Goal: Information Seeking & Learning: Learn about a topic

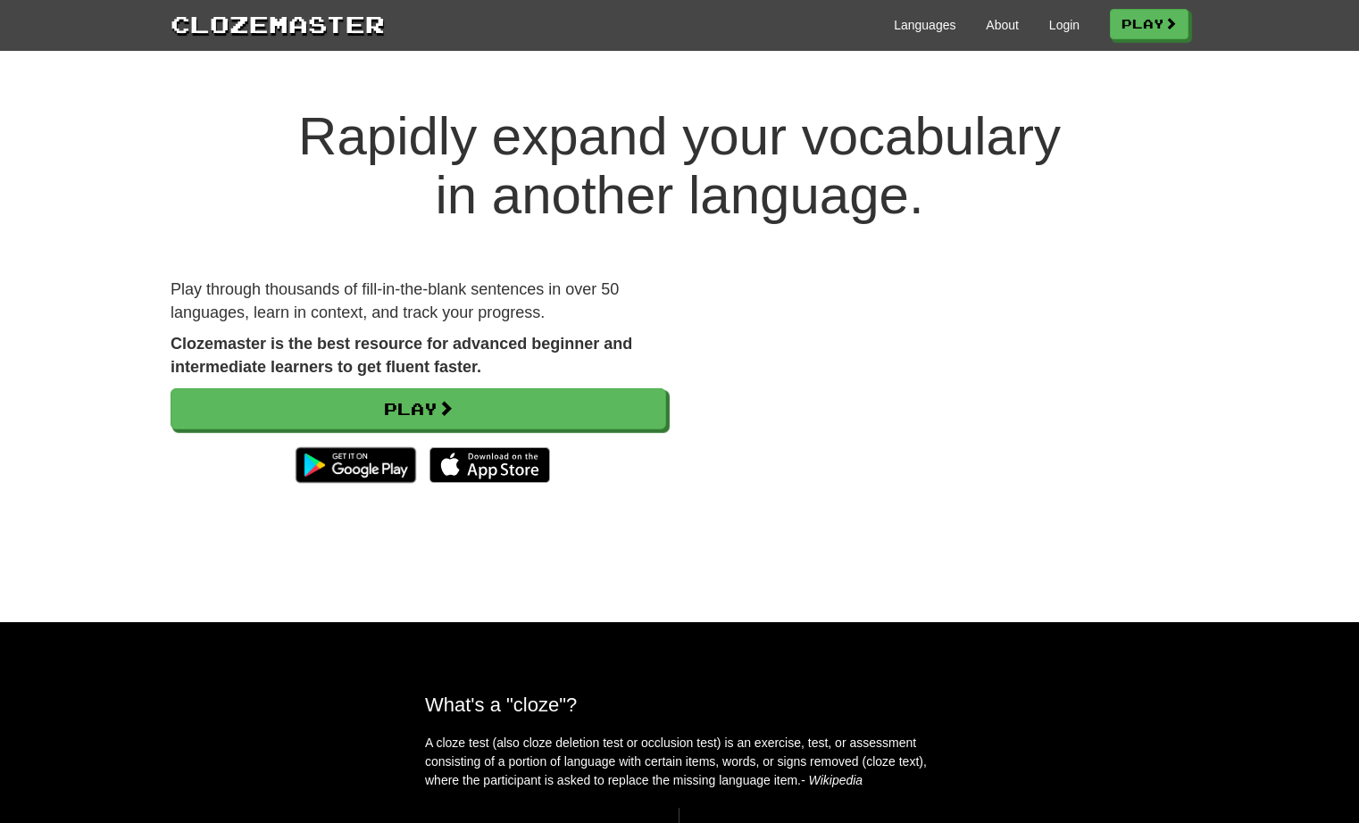
click at [1050, 35] on div "Languages About Login Play" at bounding box center [787, 23] width 804 height 33
click at [1054, 27] on link "Login" at bounding box center [1064, 25] width 30 height 18
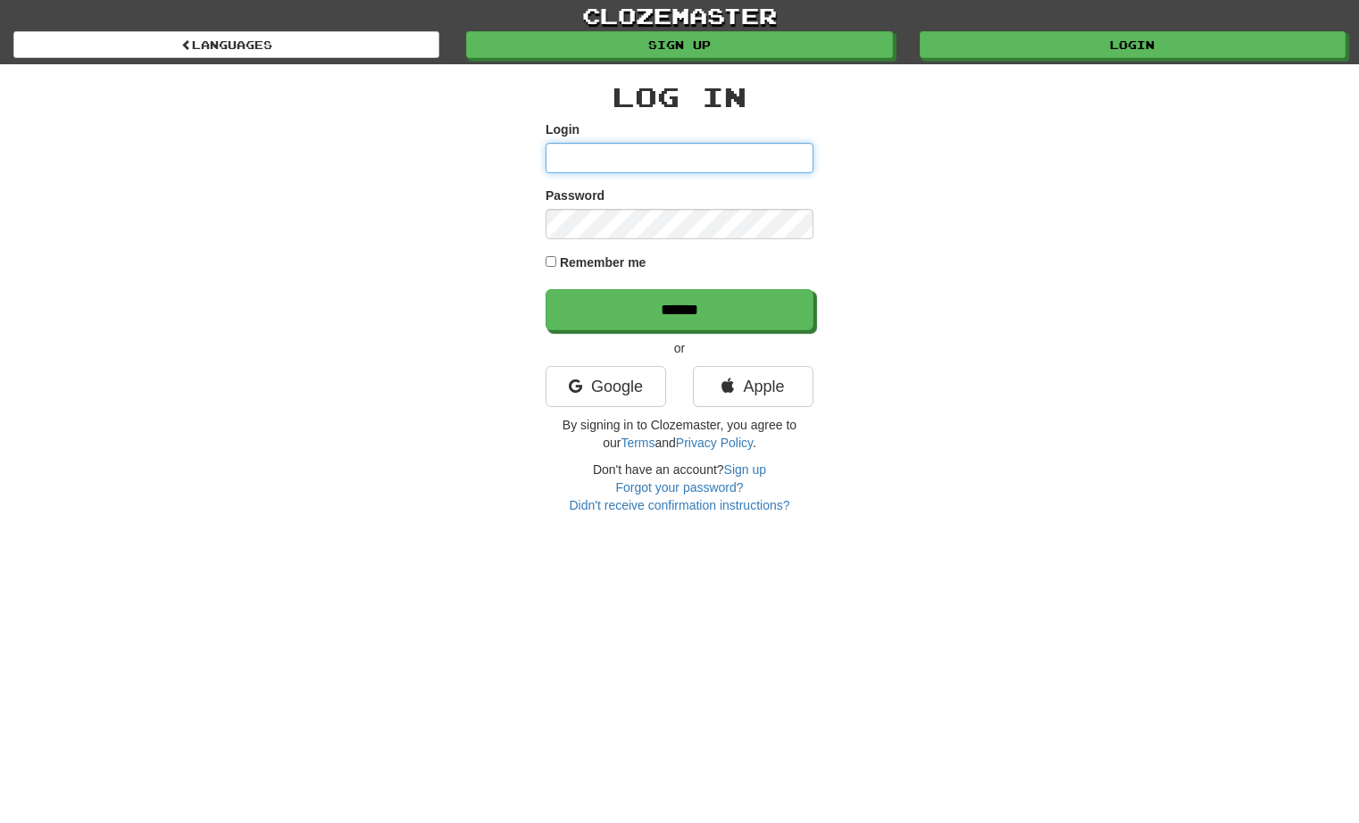
type input "*********"
click at [679, 309] on input "******" at bounding box center [679, 309] width 268 height 41
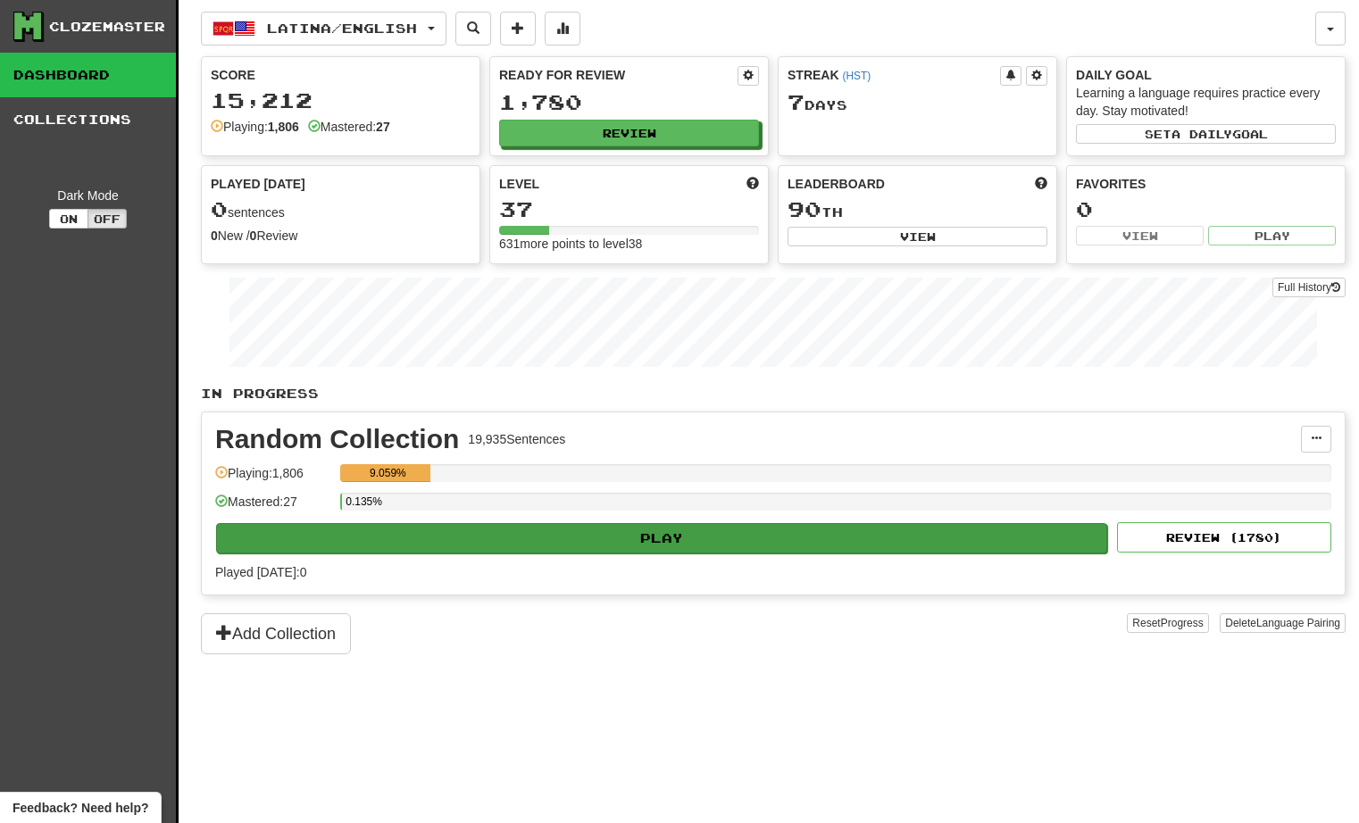
click at [745, 531] on button "Play" at bounding box center [661, 538] width 891 height 30
select select "**"
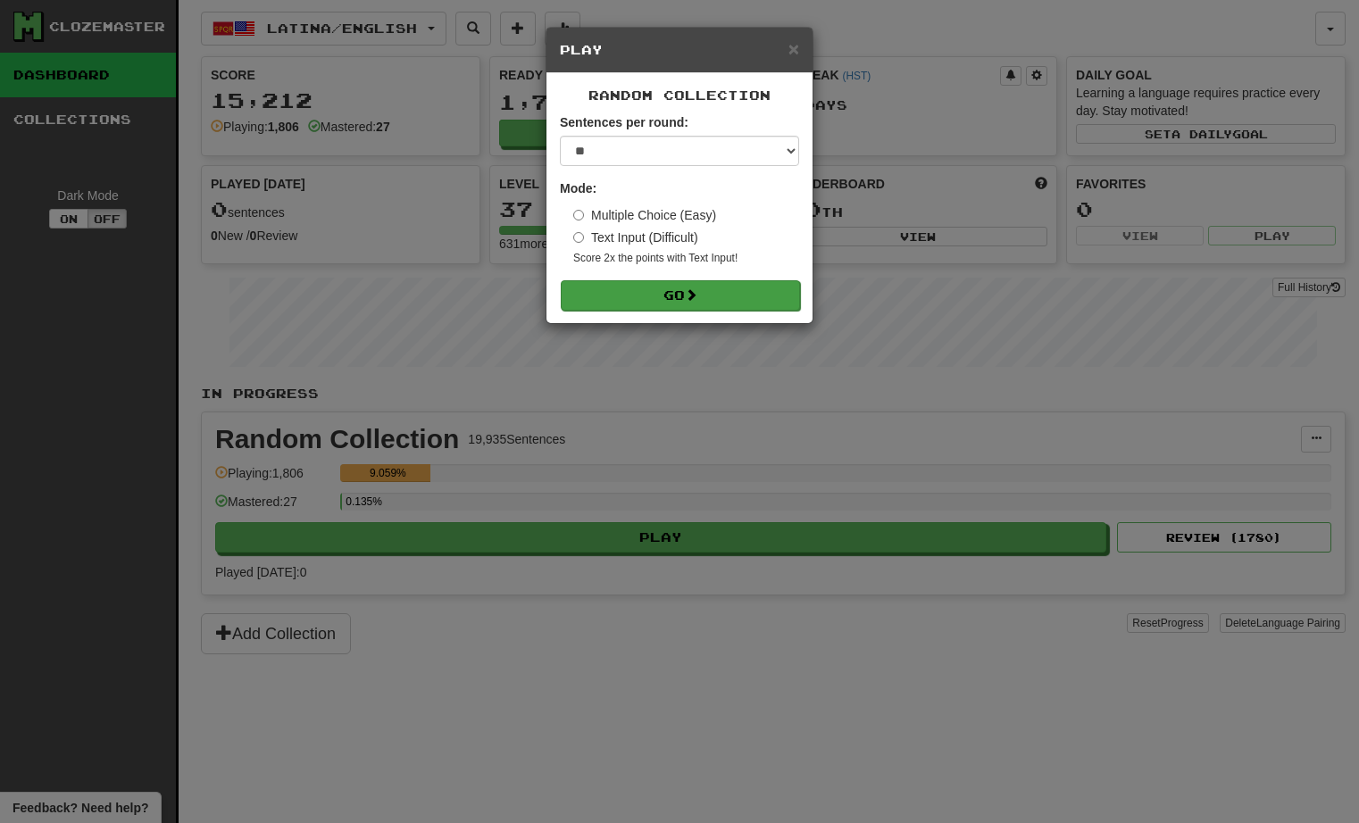
click at [678, 291] on button "Go" at bounding box center [680, 295] width 239 height 30
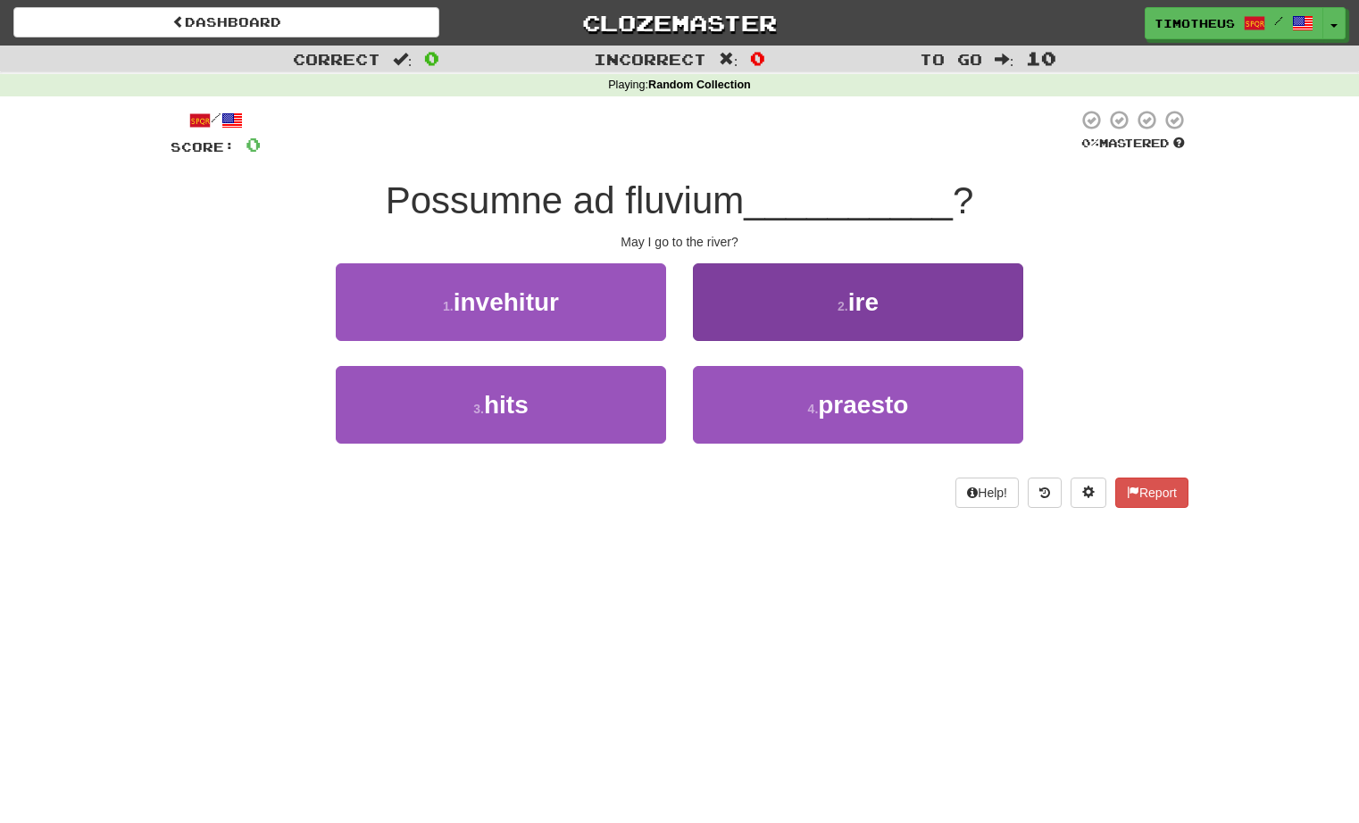
click at [729, 293] on button "2 . ire" at bounding box center [858, 302] width 330 height 78
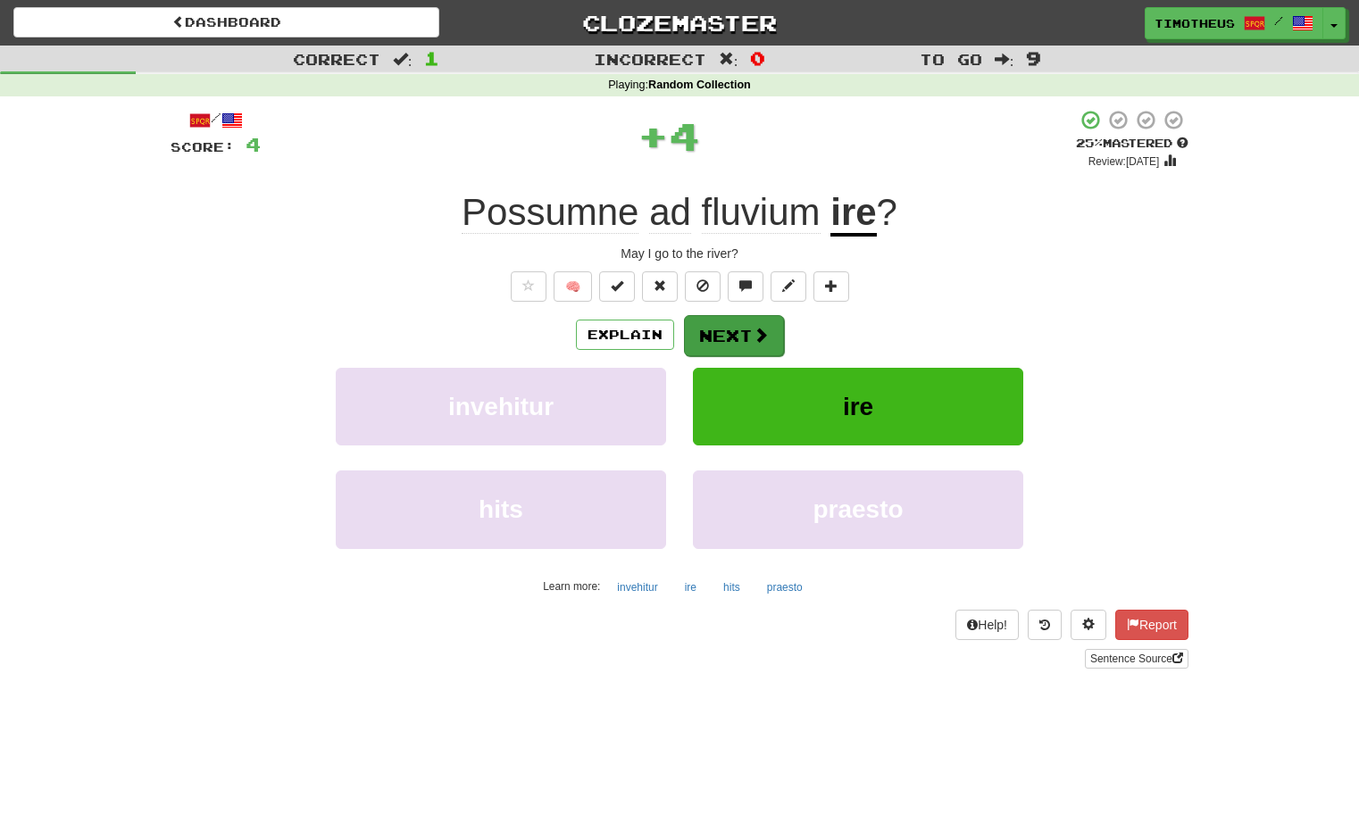
click at [745, 321] on button "Next" at bounding box center [734, 335] width 100 height 41
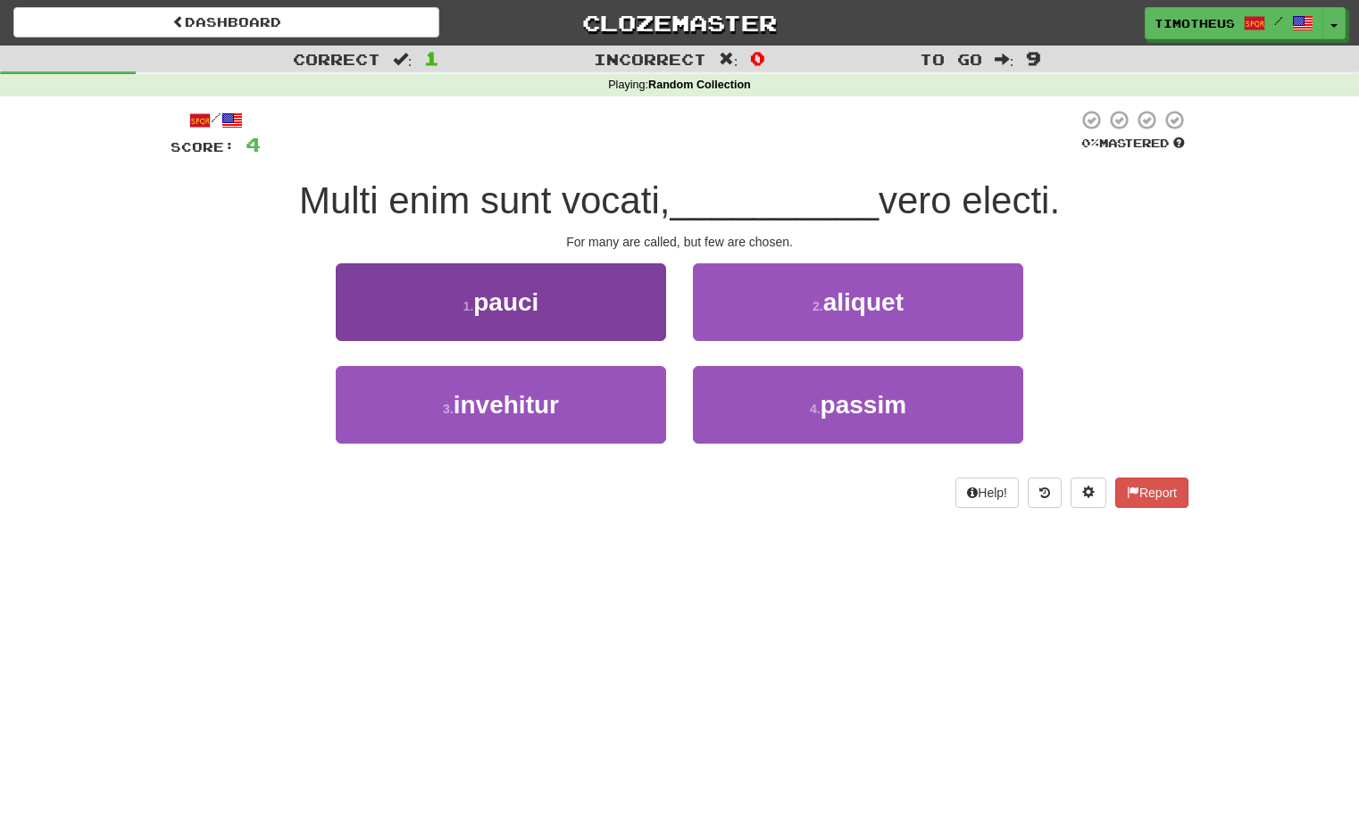
click at [606, 304] on button "1 . pauci" at bounding box center [501, 302] width 330 height 78
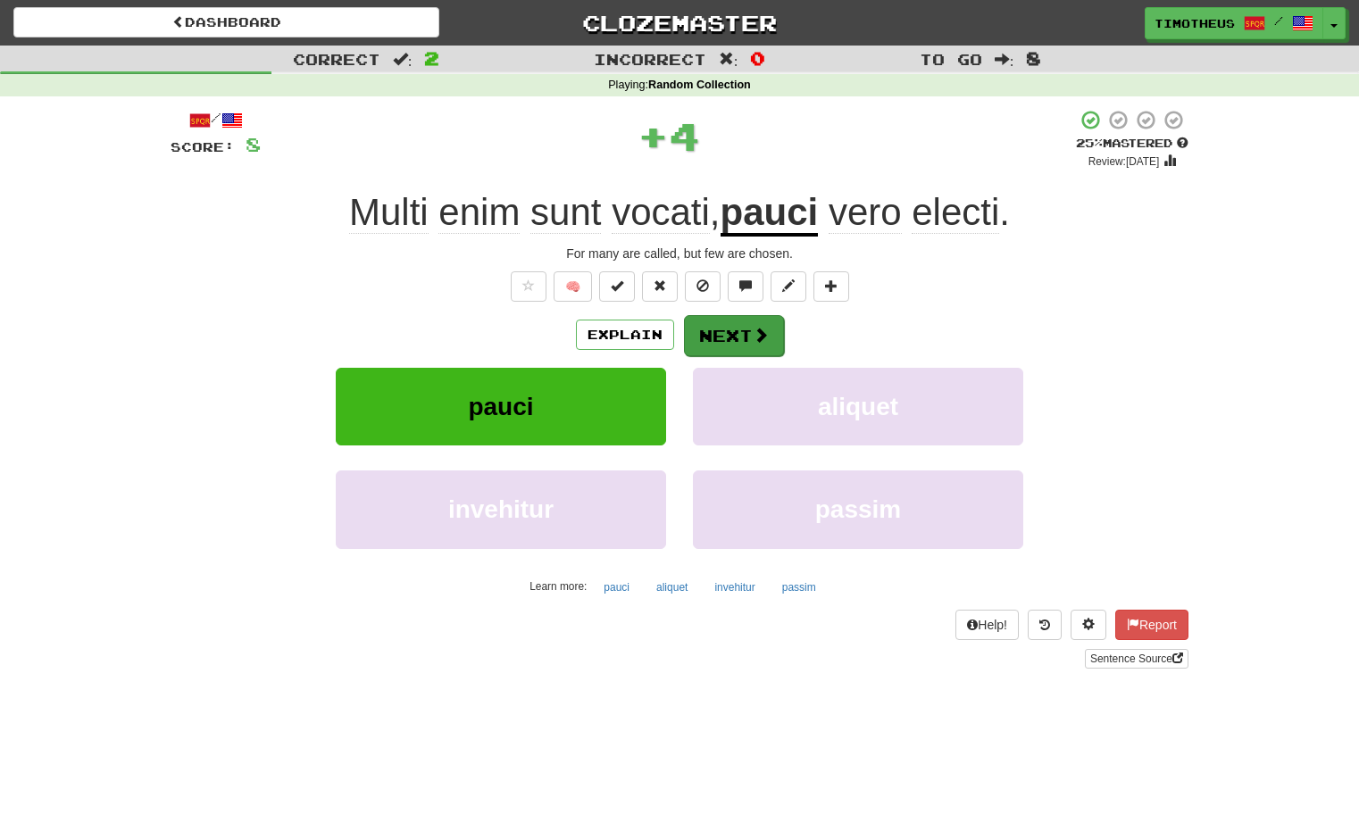
click at [737, 336] on button "Next" at bounding box center [734, 335] width 100 height 41
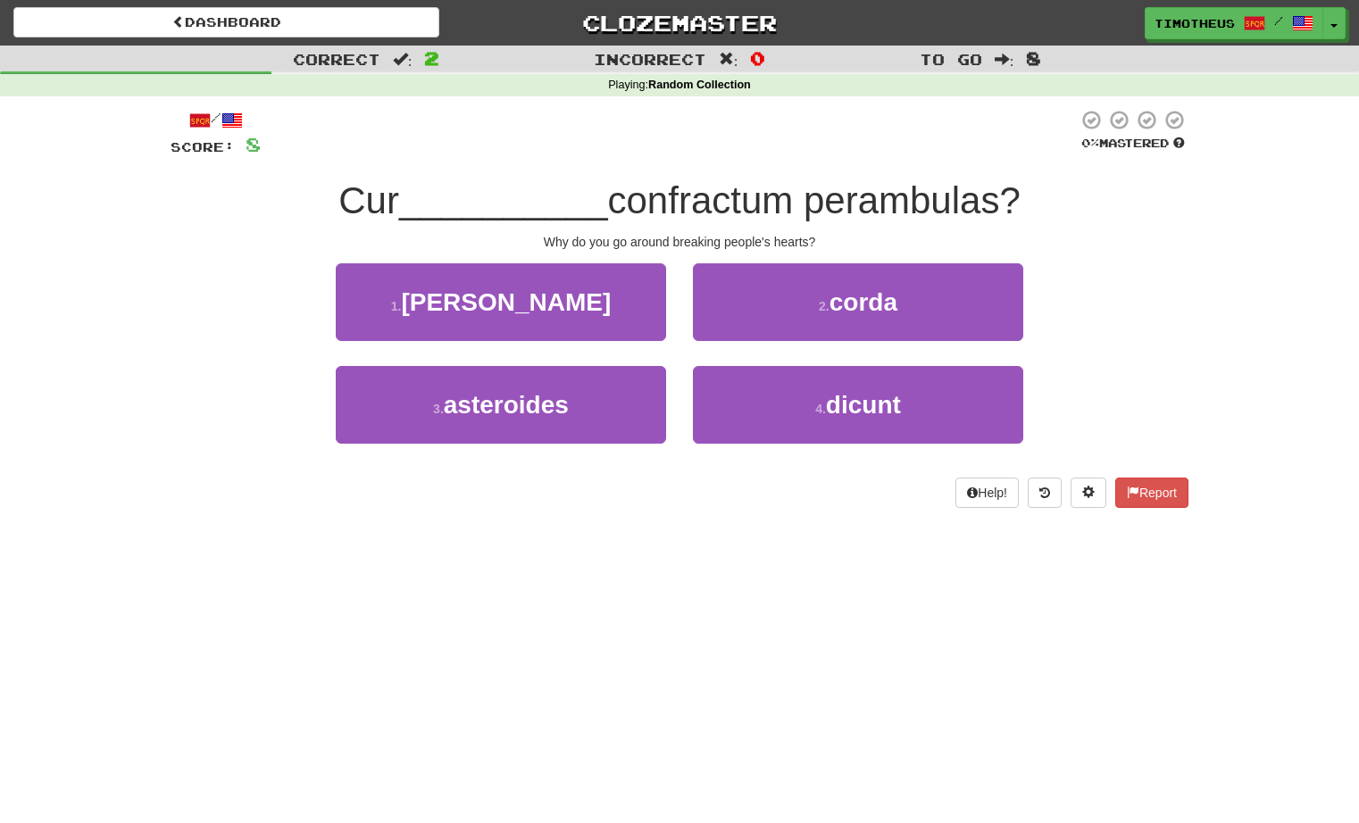
click at [737, 336] on button "2 . corda" at bounding box center [858, 302] width 330 height 78
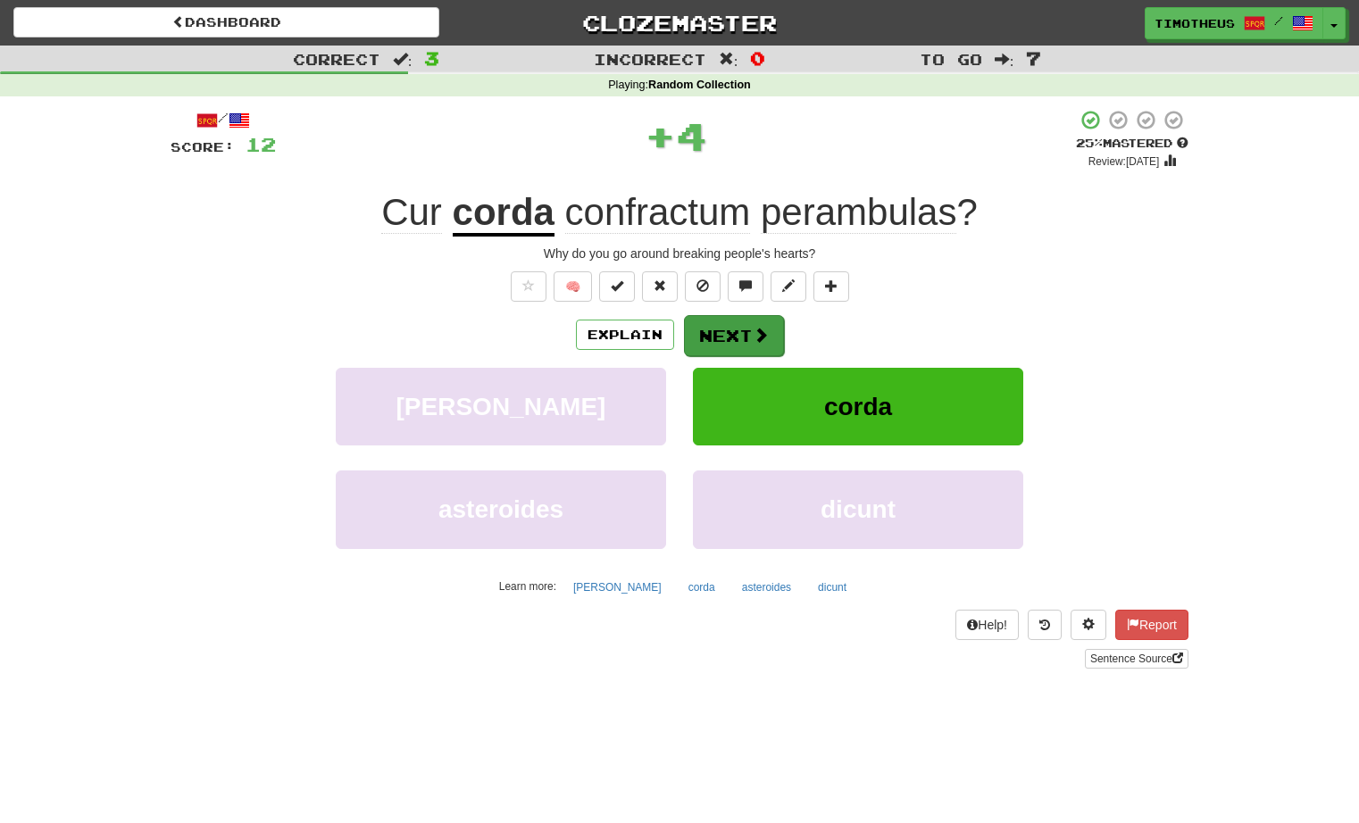
click at [733, 340] on button "Next" at bounding box center [734, 335] width 100 height 41
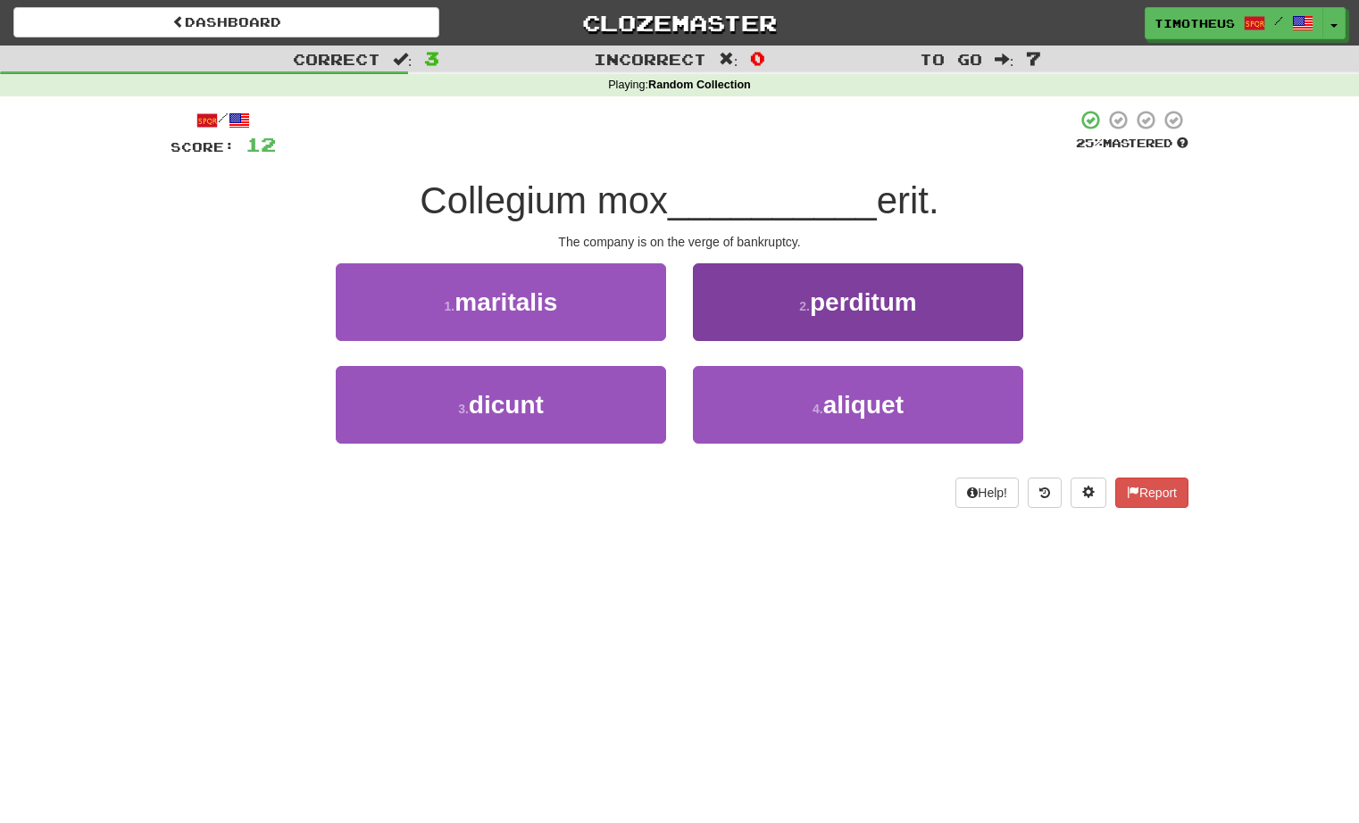
click at [724, 309] on button "2 . perditum" at bounding box center [858, 302] width 330 height 78
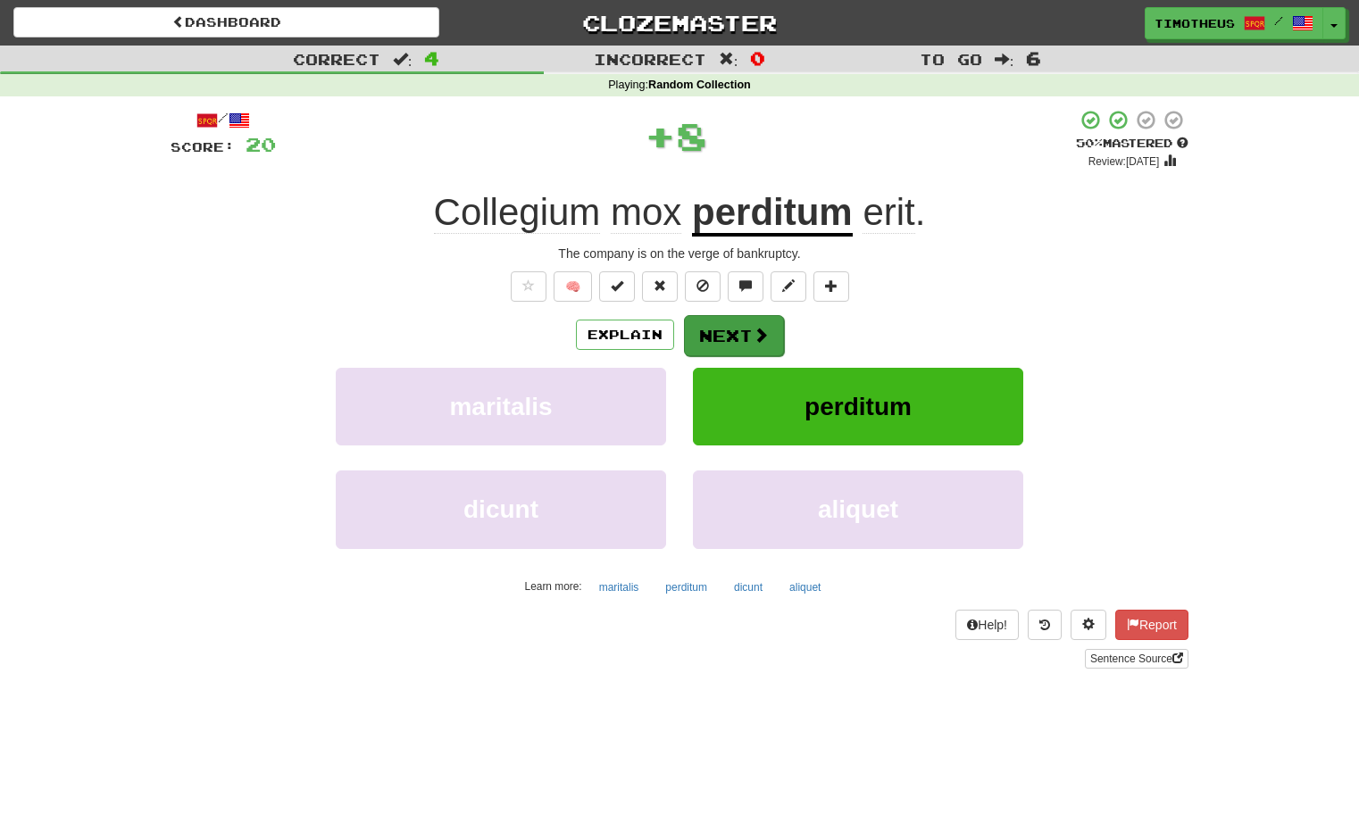
click at [730, 346] on button "Next" at bounding box center [734, 335] width 100 height 41
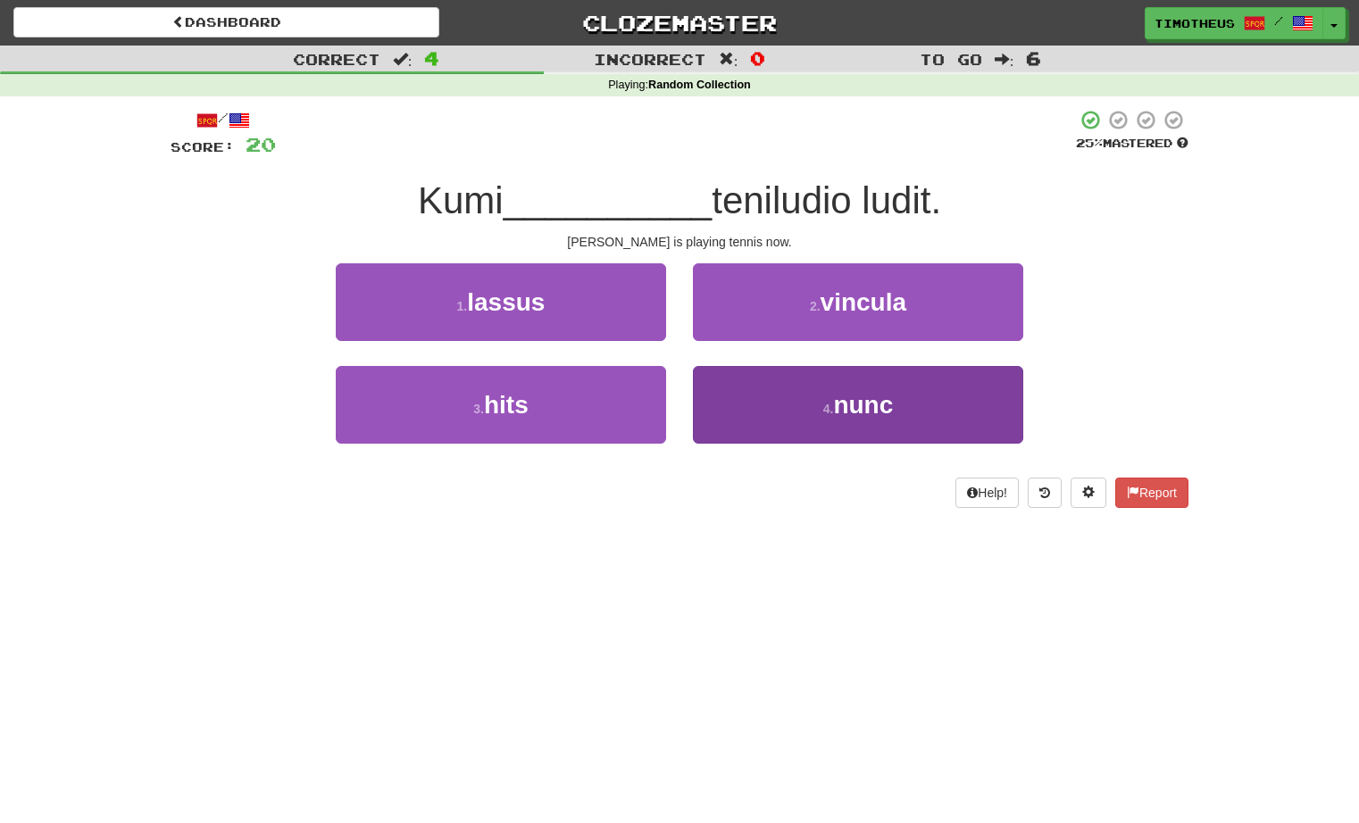
click at [744, 404] on button "4 . nunc" at bounding box center [858, 405] width 330 height 78
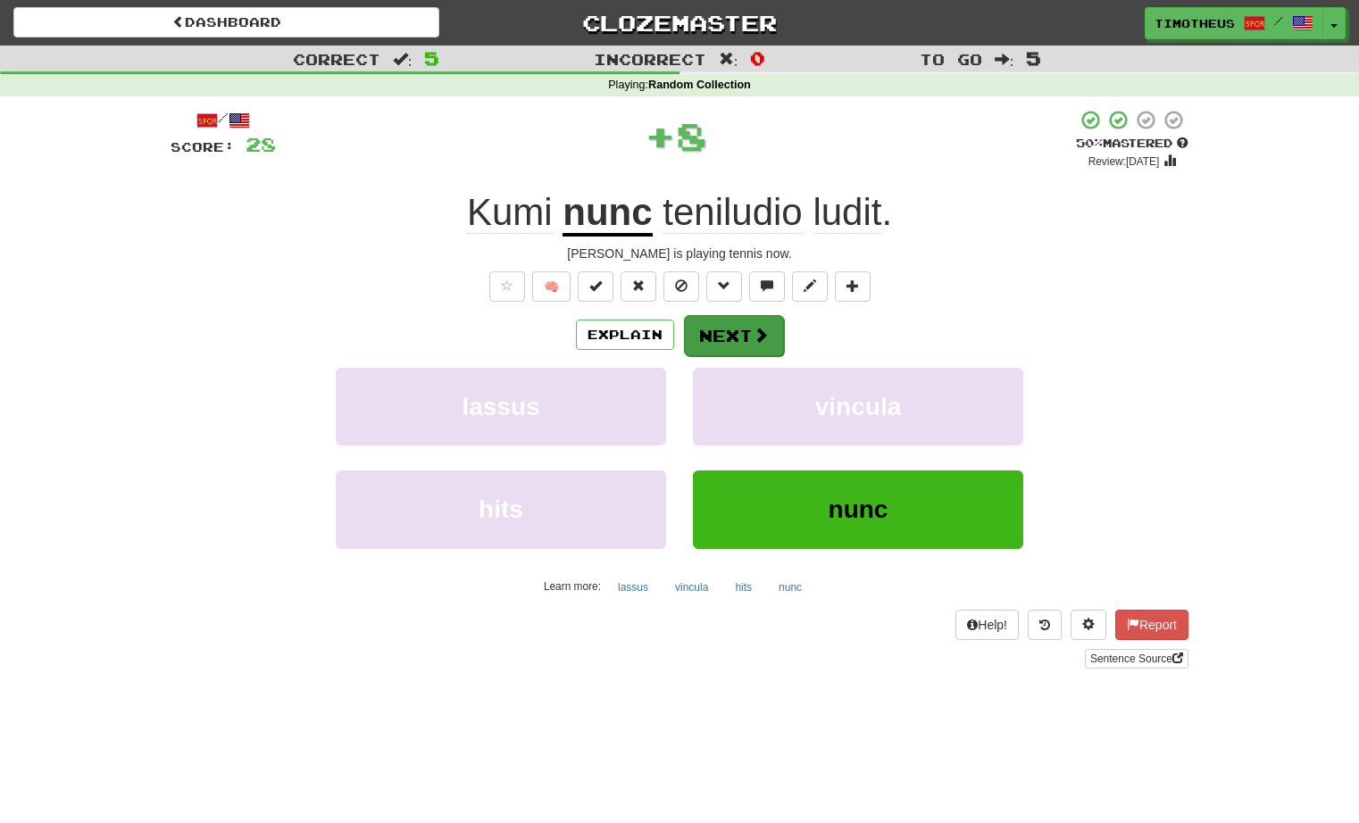
click at [717, 336] on button "Next" at bounding box center [734, 335] width 100 height 41
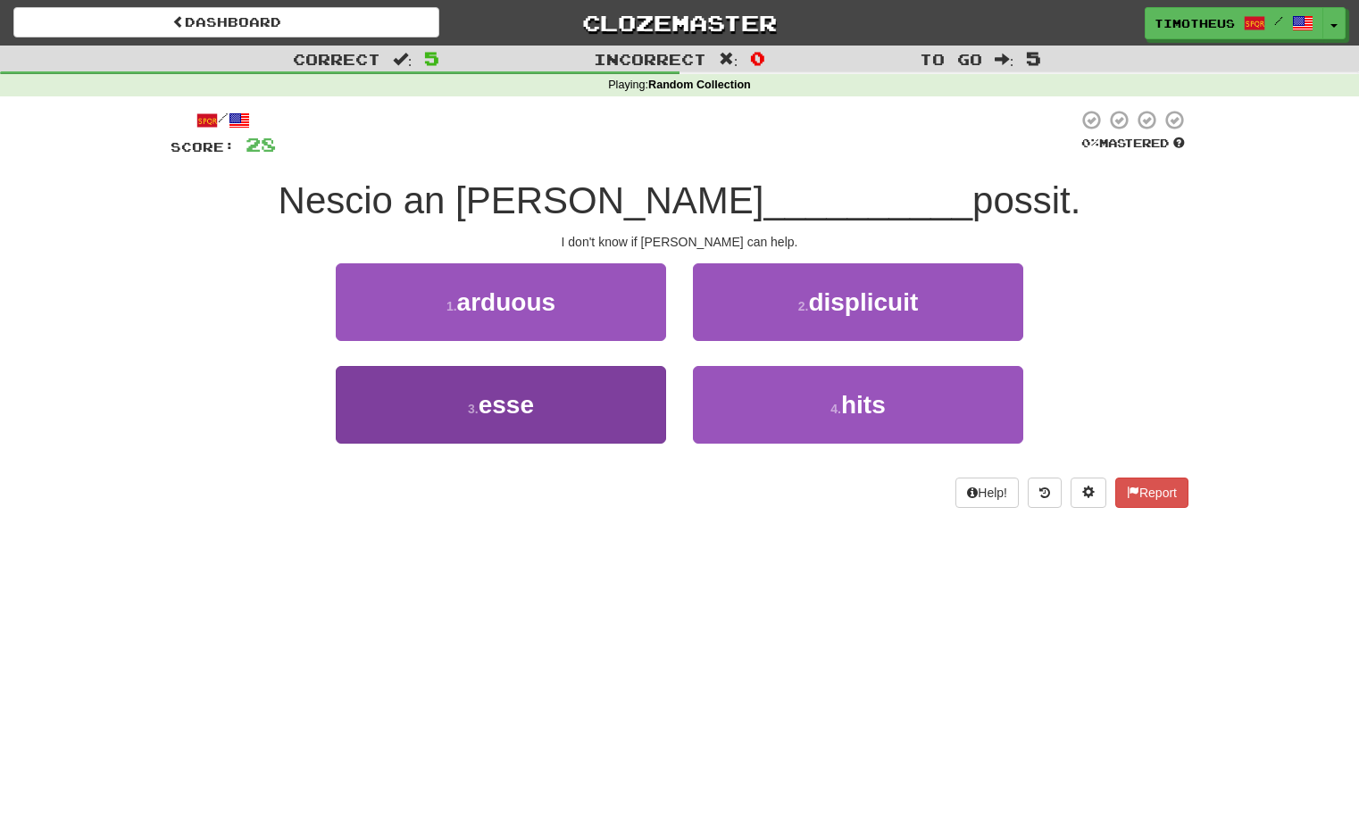
click at [637, 387] on button "3 . esse" at bounding box center [501, 405] width 330 height 78
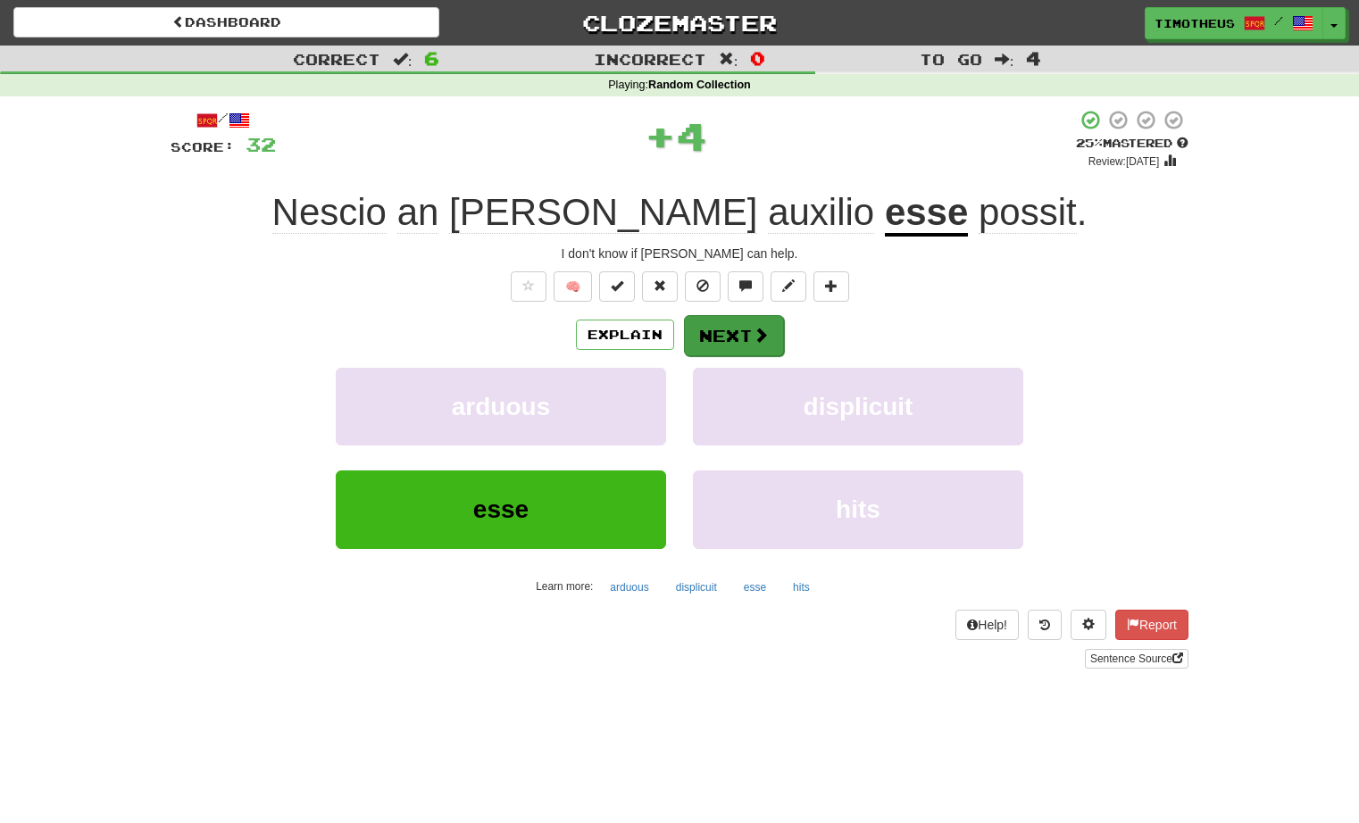
click at [726, 320] on button "Next" at bounding box center [734, 335] width 100 height 41
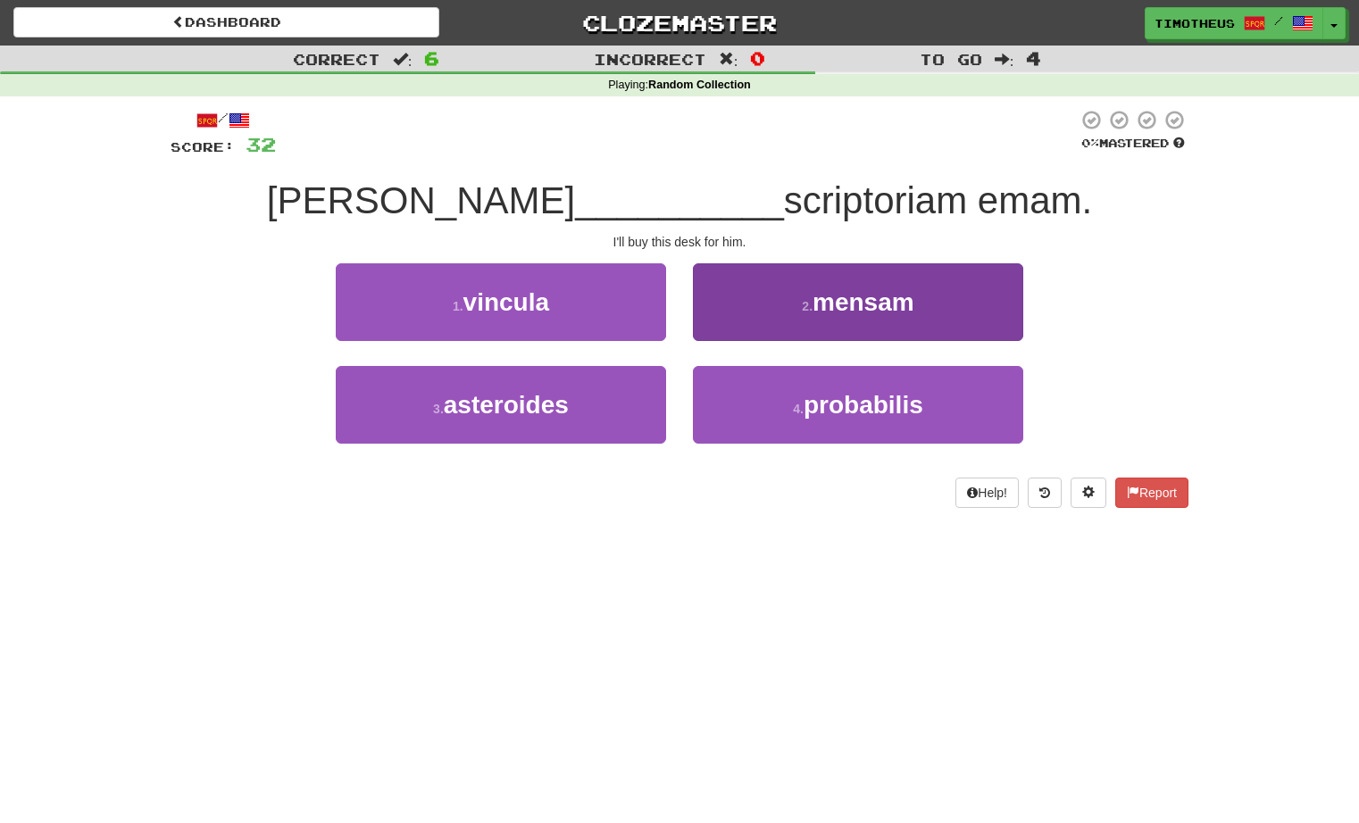
click at [735, 310] on button "2 . mensam" at bounding box center [858, 302] width 330 height 78
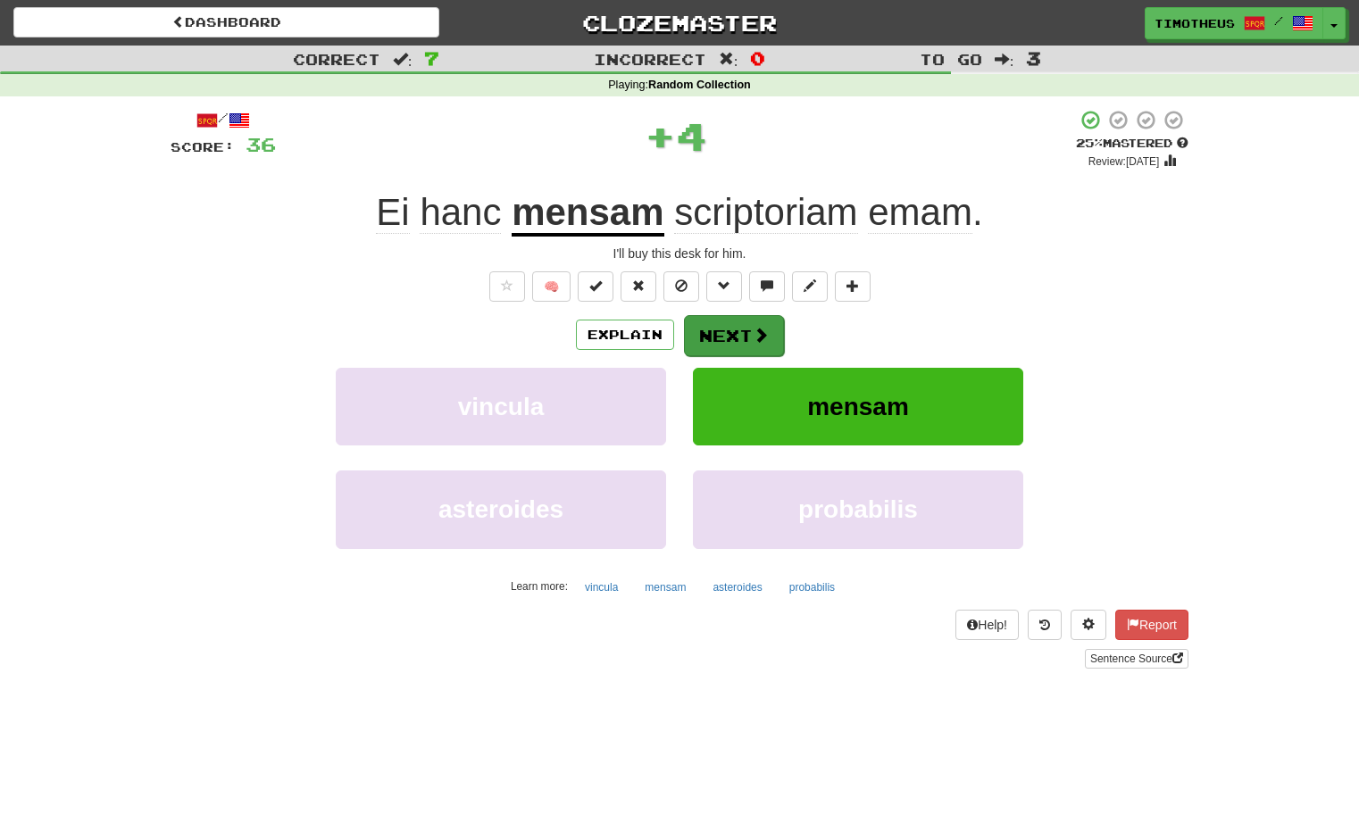
click at [748, 337] on button "Next" at bounding box center [734, 335] width 100 height 41
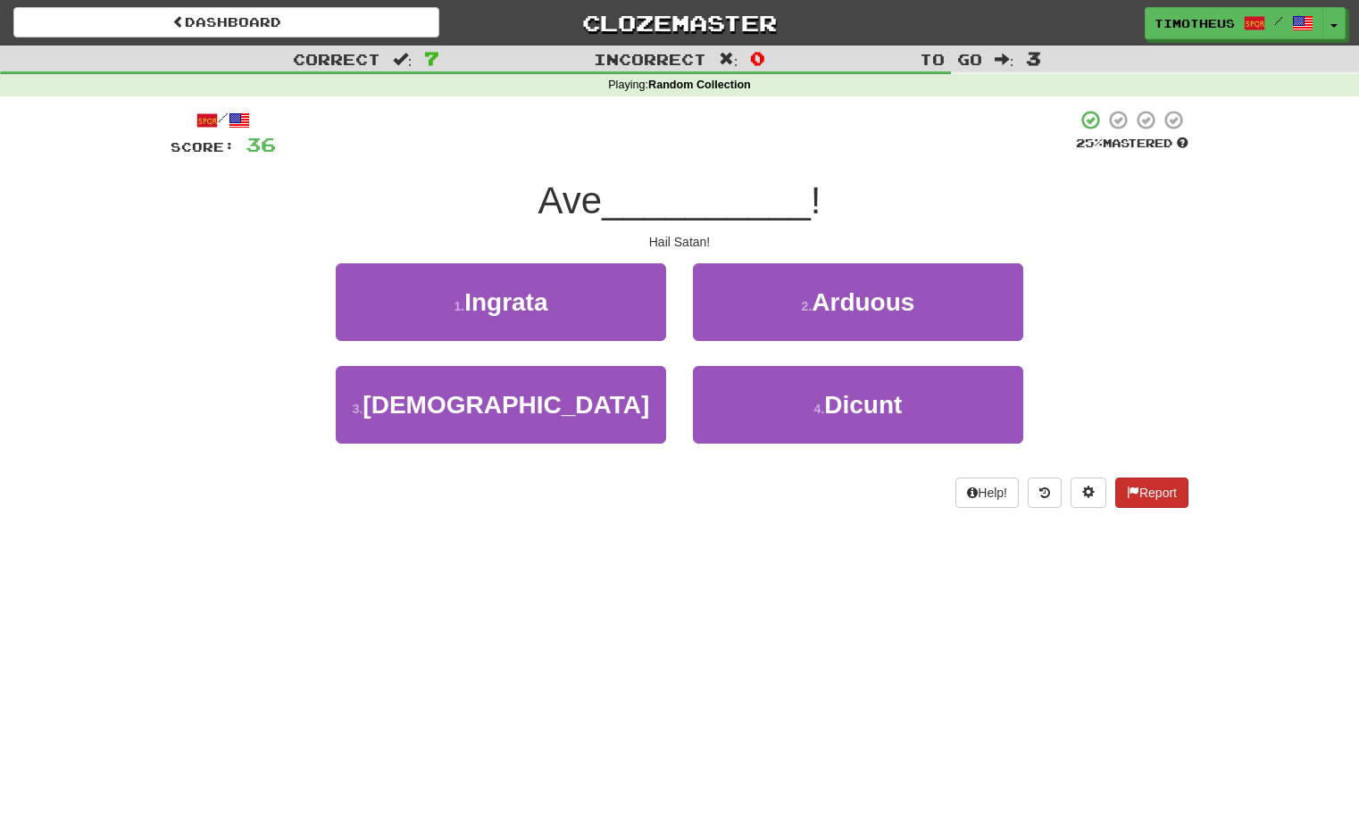
click at [1139, 479] on button "Report" at bounding box center [1151, 493] width 73 height 30
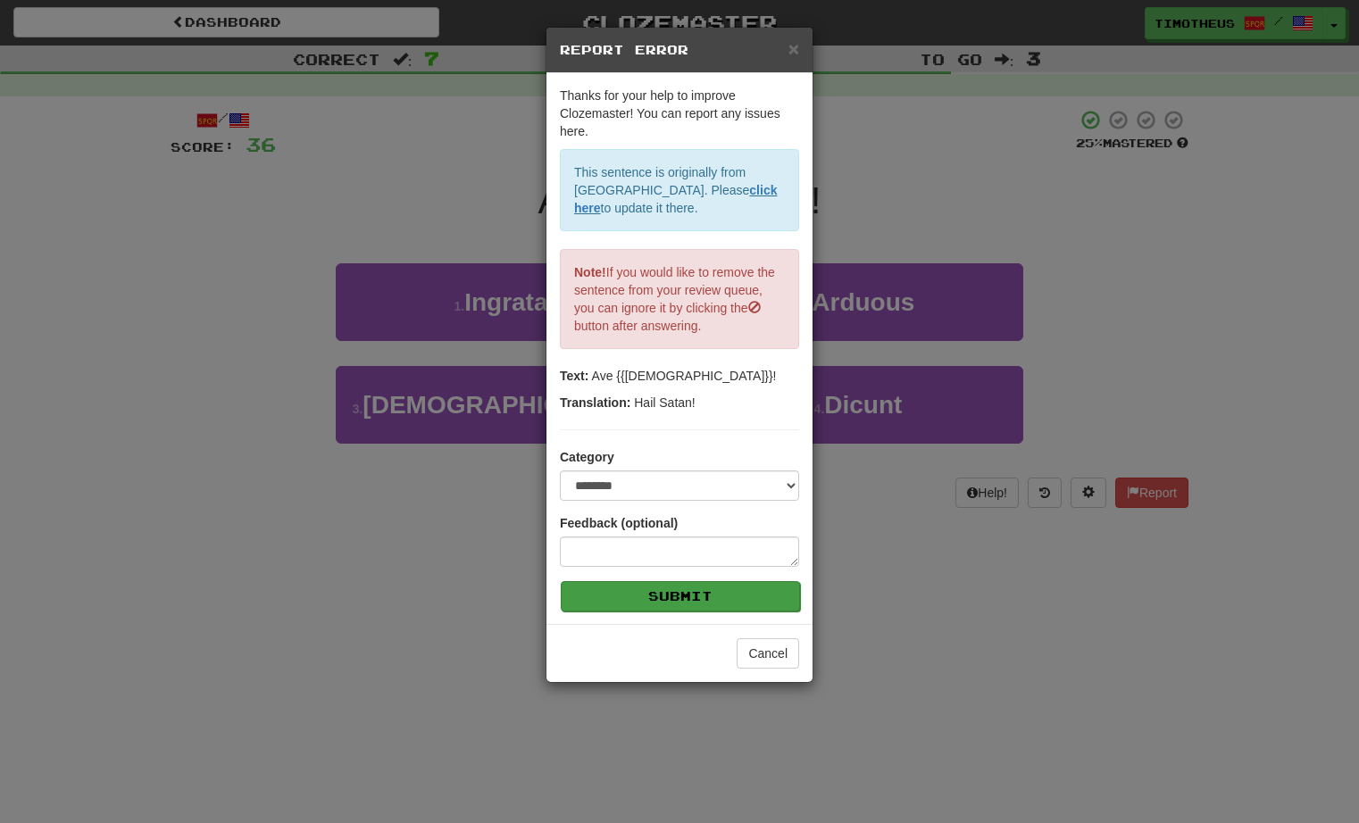
click at [712, 595] on button "Submit" at bounding box center [680, 596] width 239 height 30
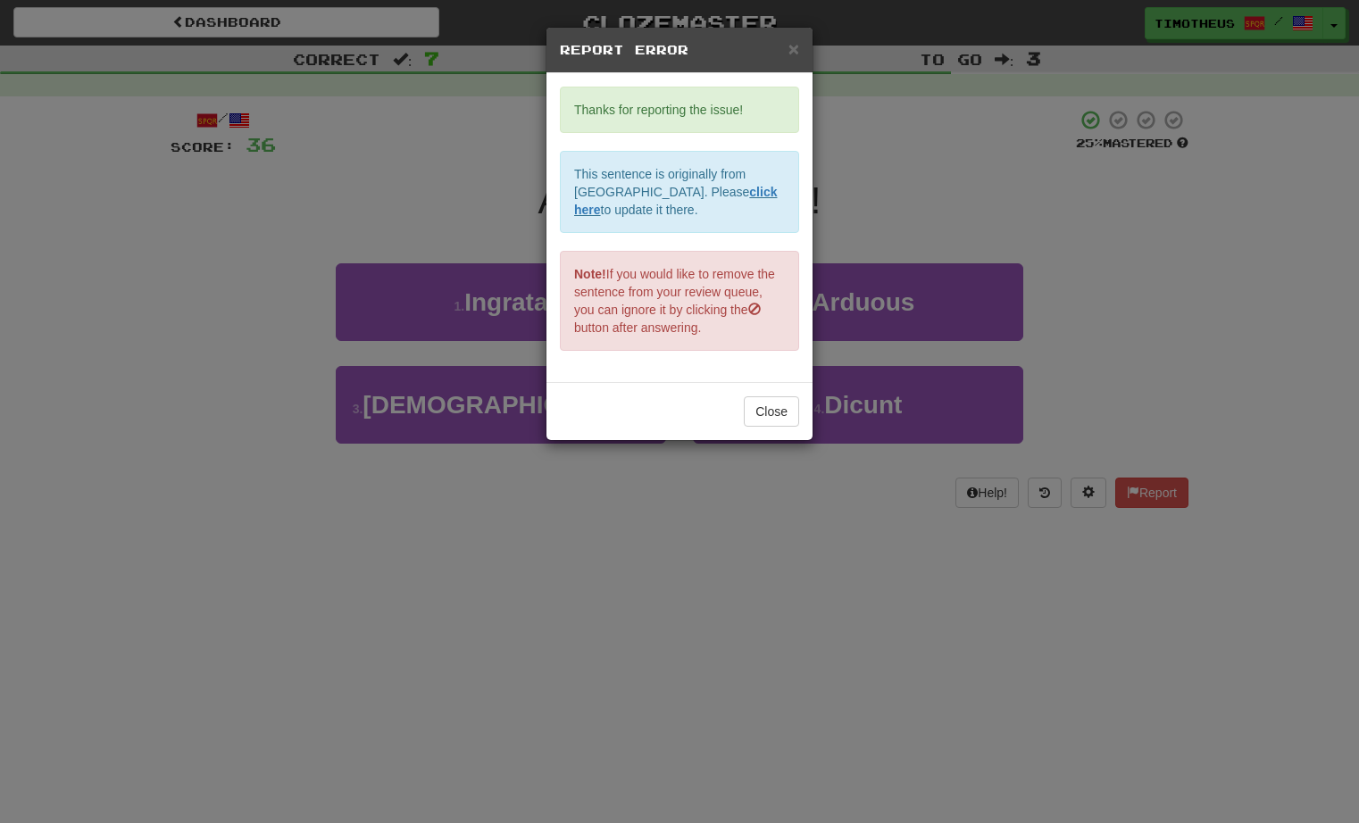
click at [730, 549] on div "× Report Error Thanks for reporting the issue! This sentence is originally from…" at bounding box center [679, 411] width 1359 height 823
